Goal: Transaction & Acquisition: Purchase product/service

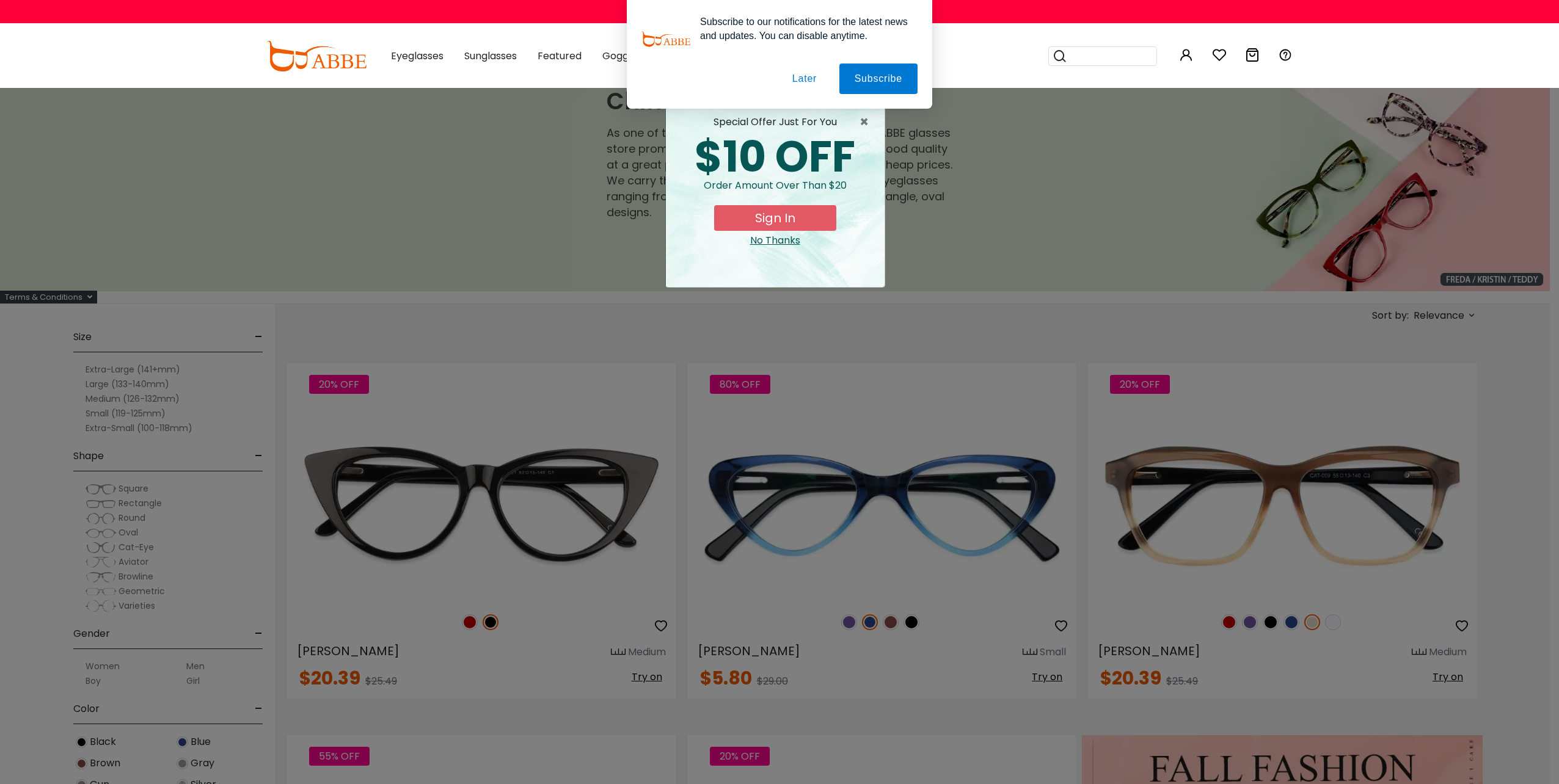
click at [607, 173] on div "× special offer just for you $10 OFF Order amount over than $20 Sign In No Than…" at bounding box center [780, 392] width 1559 height 784
click at [810, 88] on button "Later" at bounding box center [804, 79] width 55 height 30
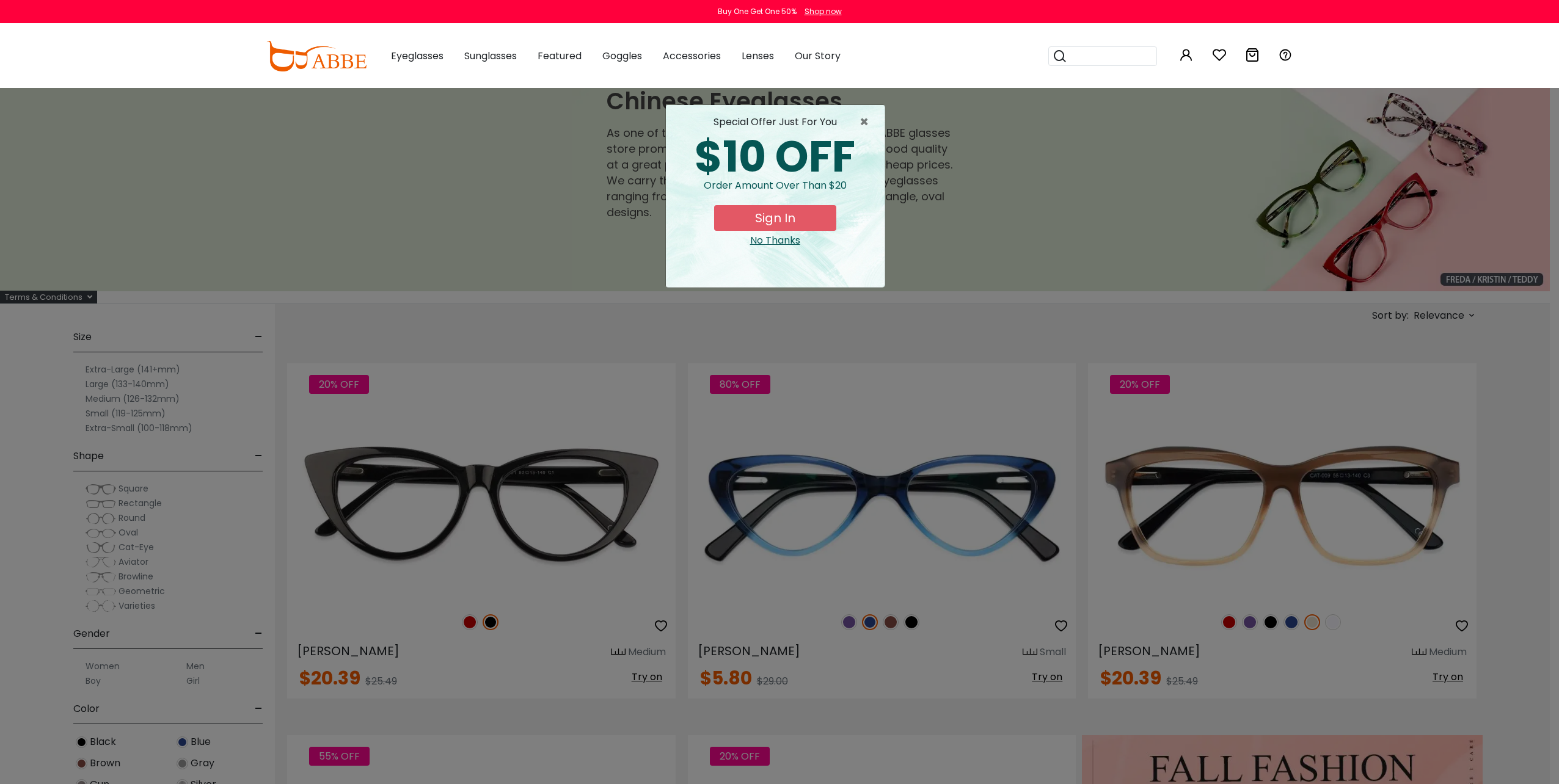
click at [563, 215] on div "× special offer just for you $10 OFF Order amount over than $20 Sign In No Than…" at bounding box center [780, 392] width 1559 height 784
click at [866, 121] on span "×" at bounding box center [867, 122] width 15 height 14
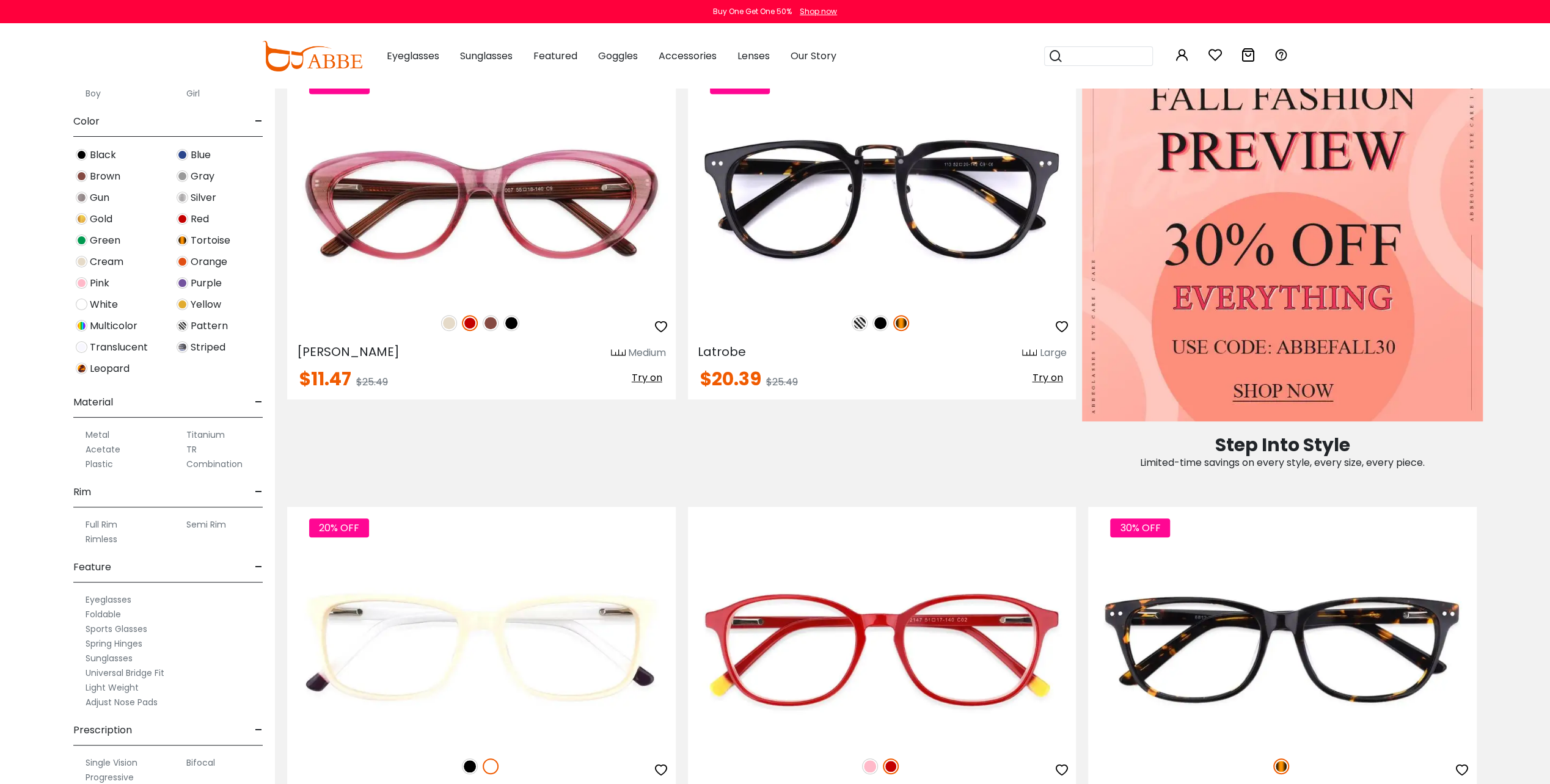
scroll to position [282, 0]
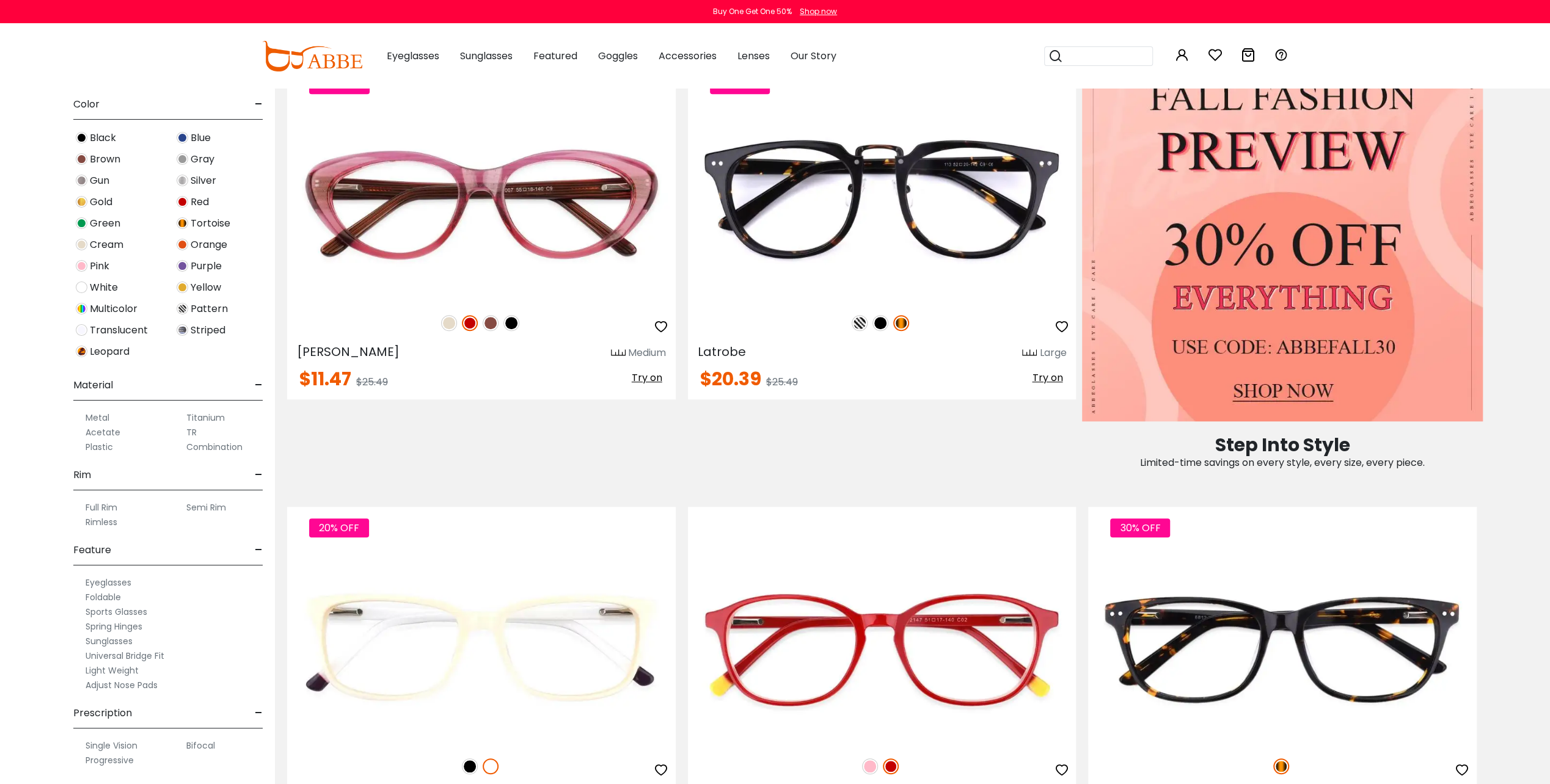
click at [102, 521] on label "Rimless" at bounding box center [101, 521] width 32 height 14
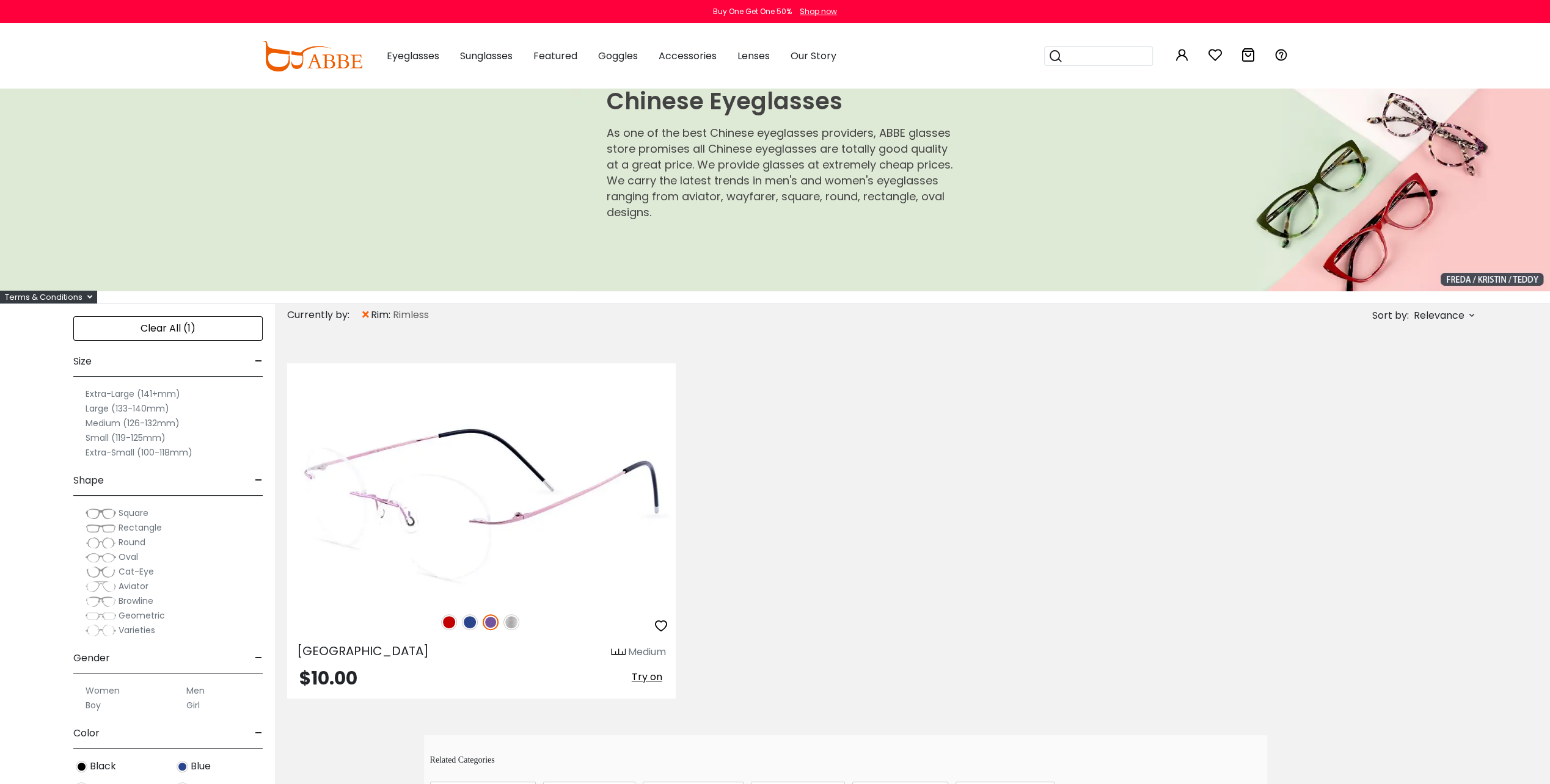
click at [512, 625] on img at bounding box center [511, 622] width 16 height 16
click at [481, 515] on img at bounding box center [481, 504] width 388 height 194
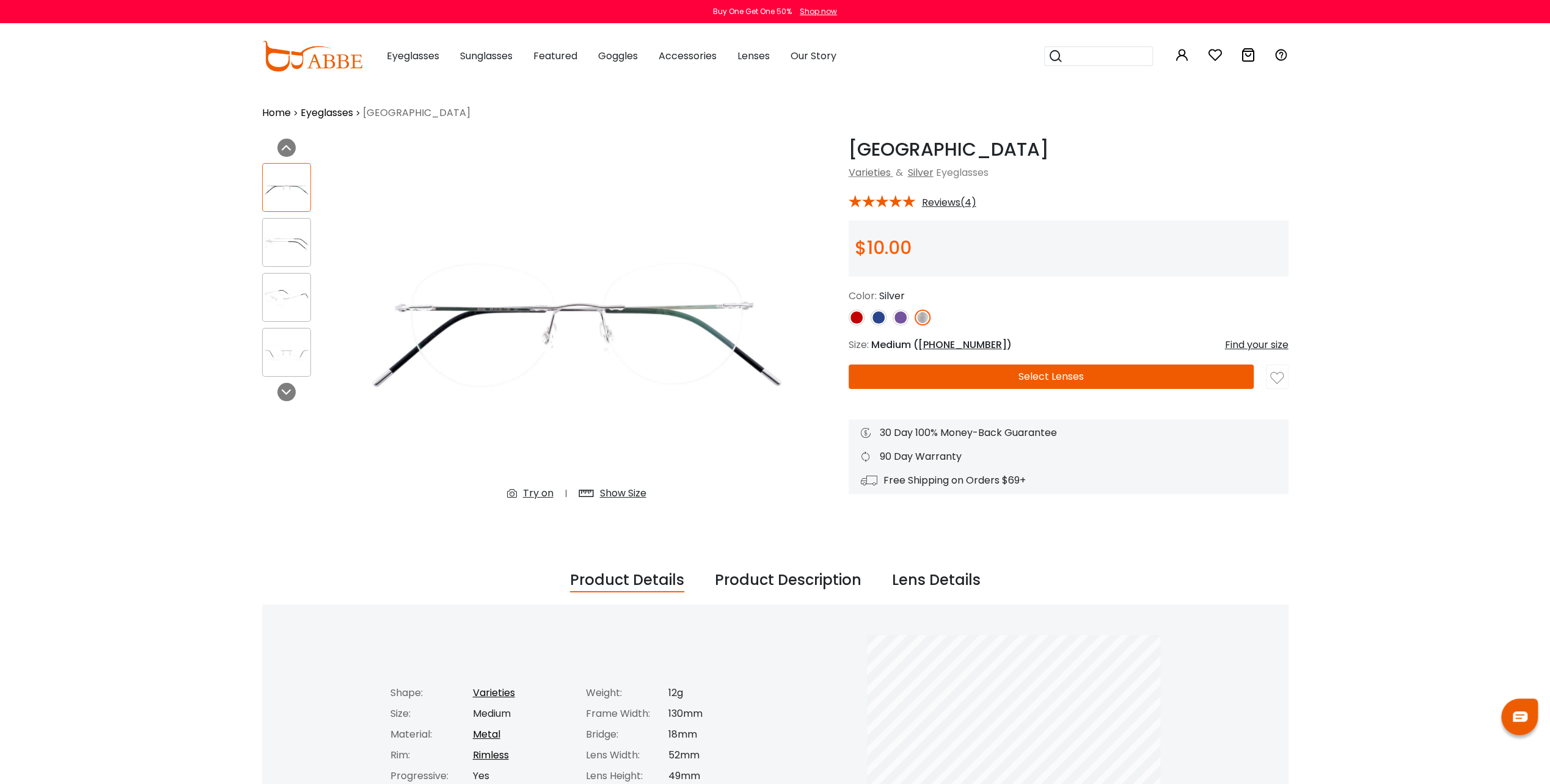
click at [562, 301] on img at bounding box center [576, 324] width 446 height 372
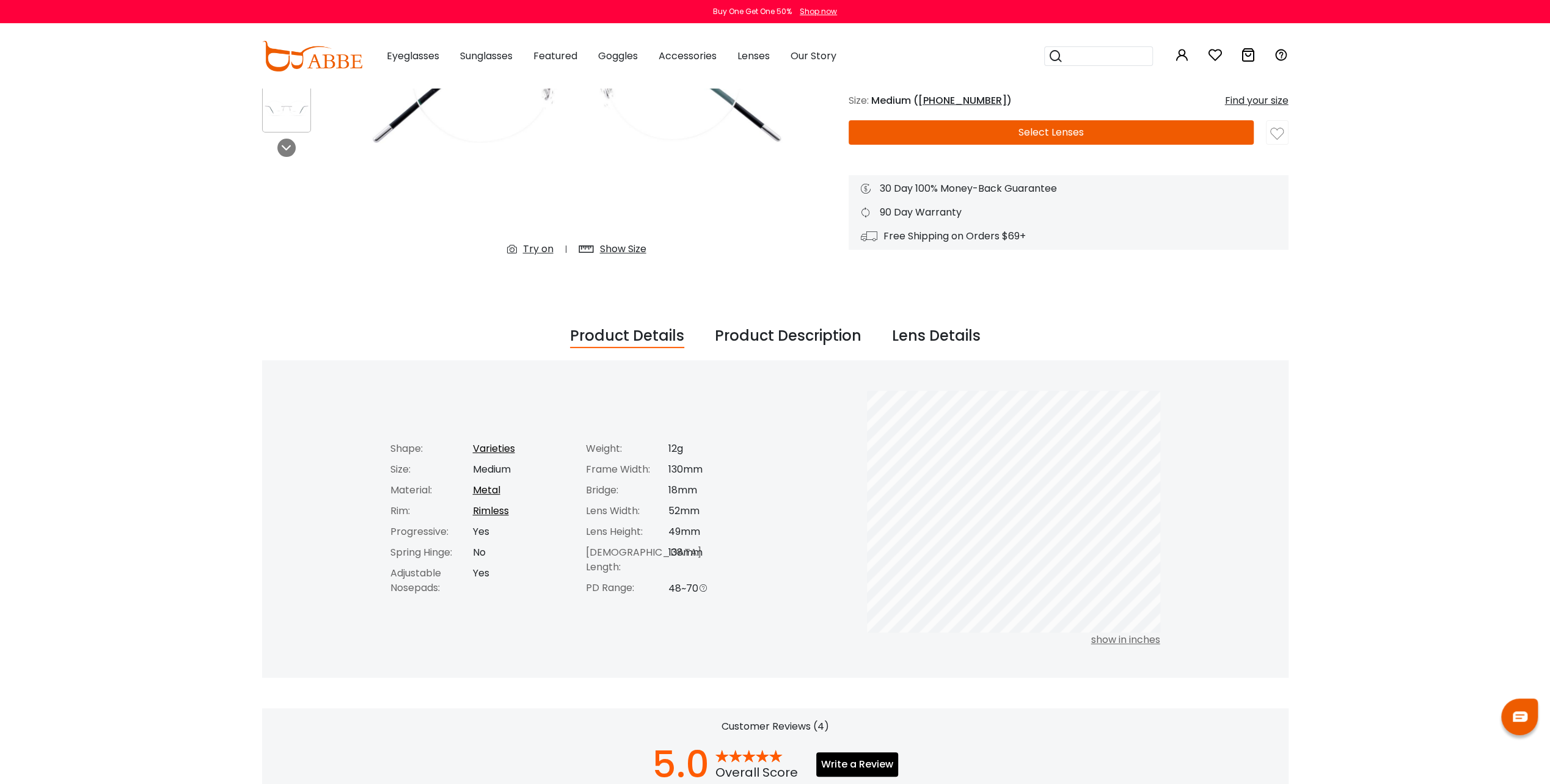
scroll to position [61, 0]
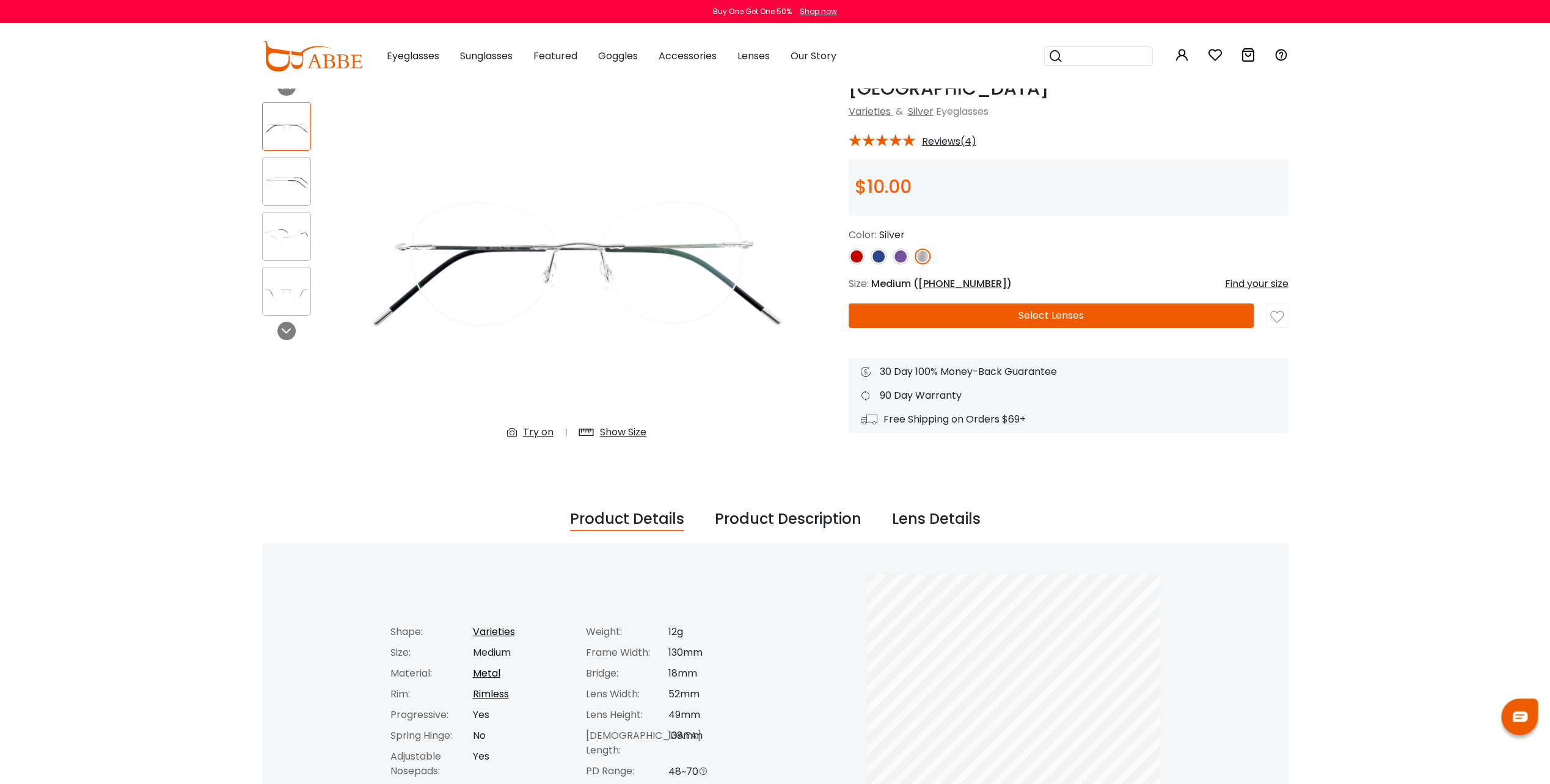
click at [501, 272] on img at bounding box center [576, 263] width 446 height 372
click at [286, 281] on img at bounding box center [286, 291] width 48 height 23
click at [287, 238] on img at bounding box center [286, 236] width 48 height 23
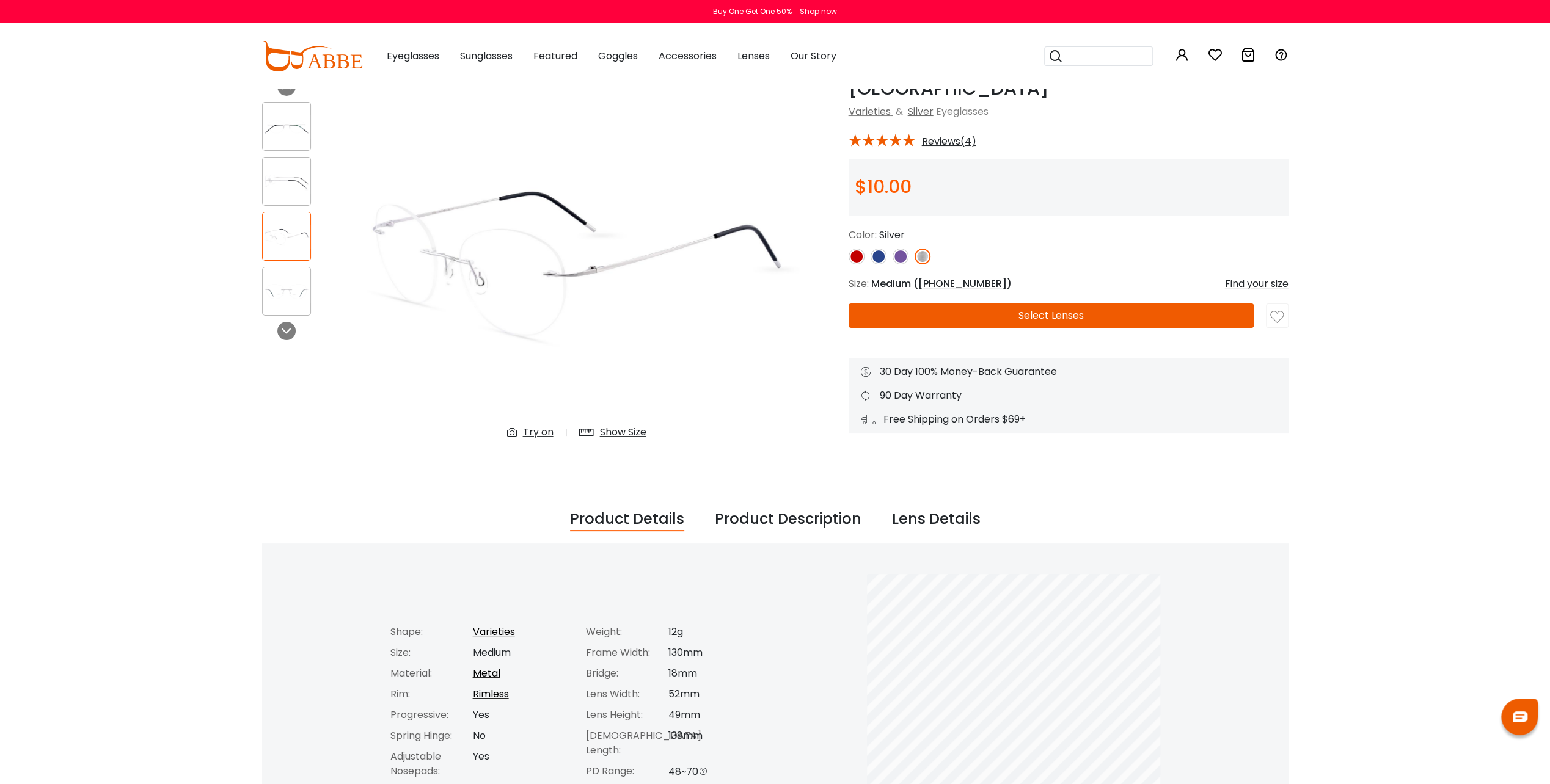
click at [285, 190] on img at bounding box center [286, 181] width 48 height 23
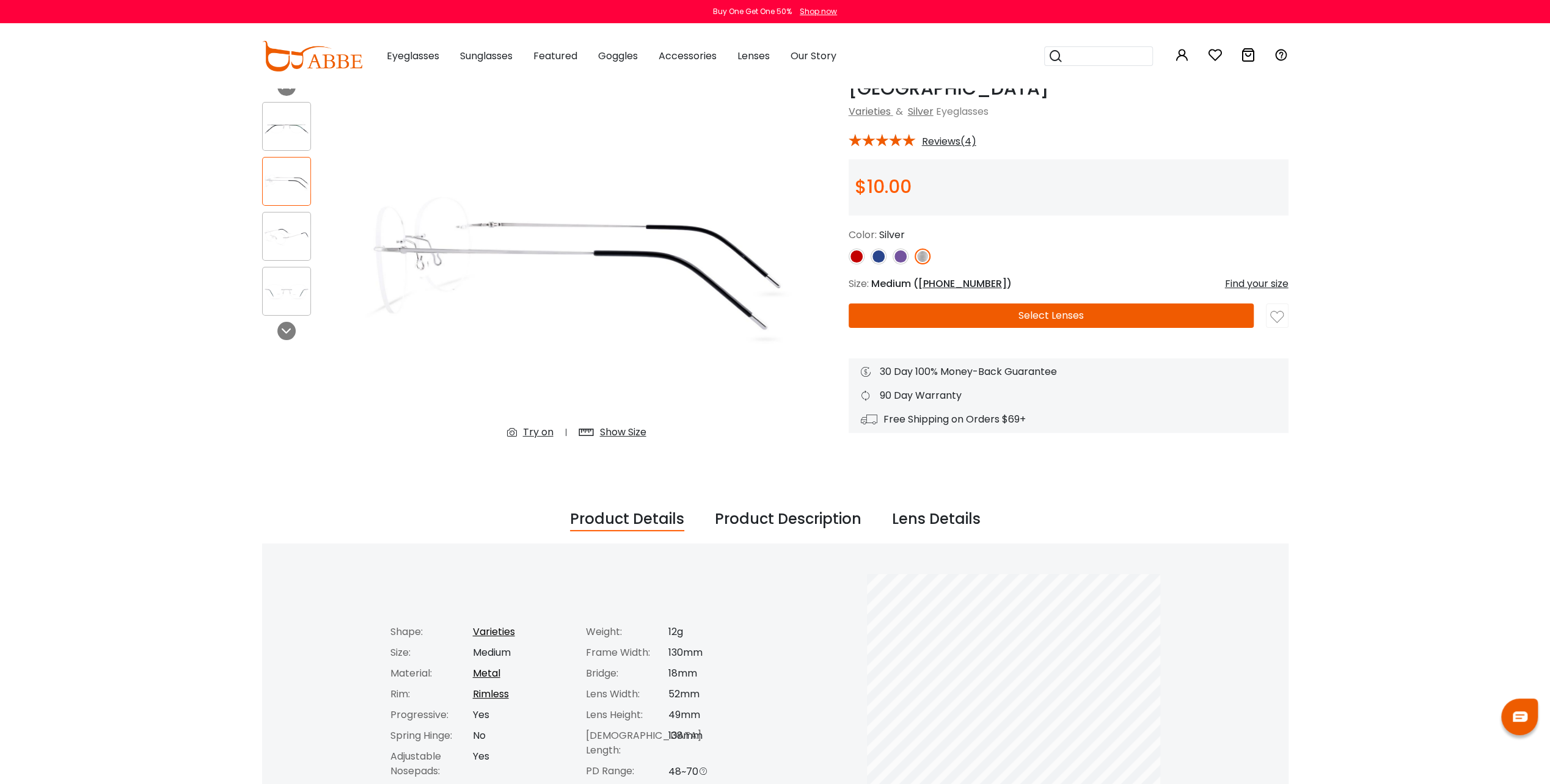
click at [288, 135] on img at bounding box center [286, 126] width 48 height 23
